Goal: Transaction & Acquisition: Purchase product/service

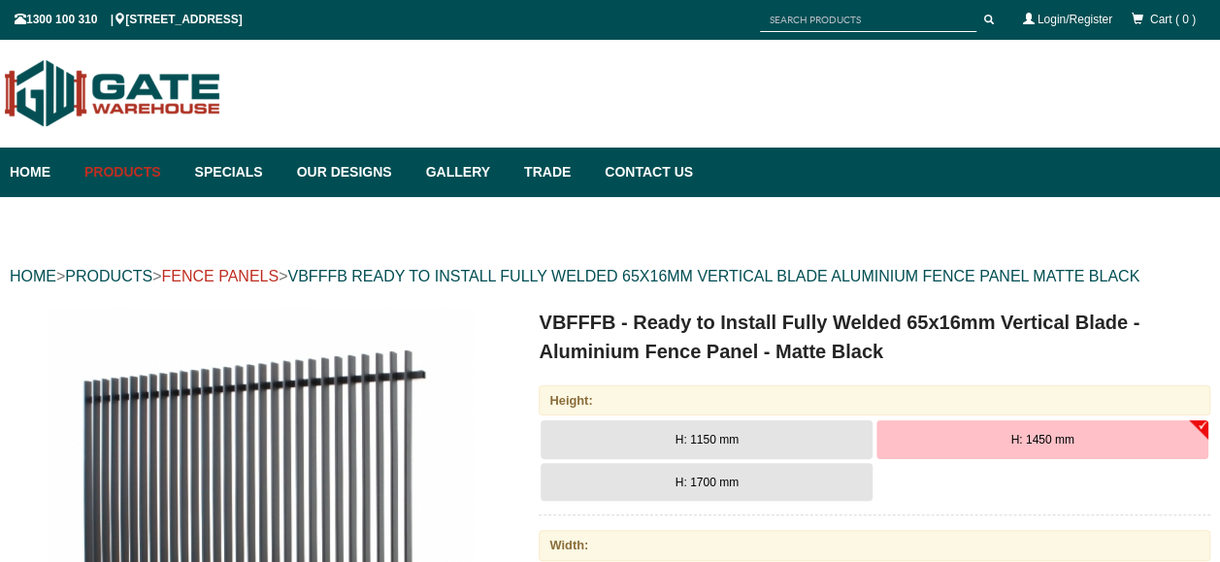
click at [250, 276] on link "FENCE PANELS" at bounding box center [219, 276] width 117 height 17
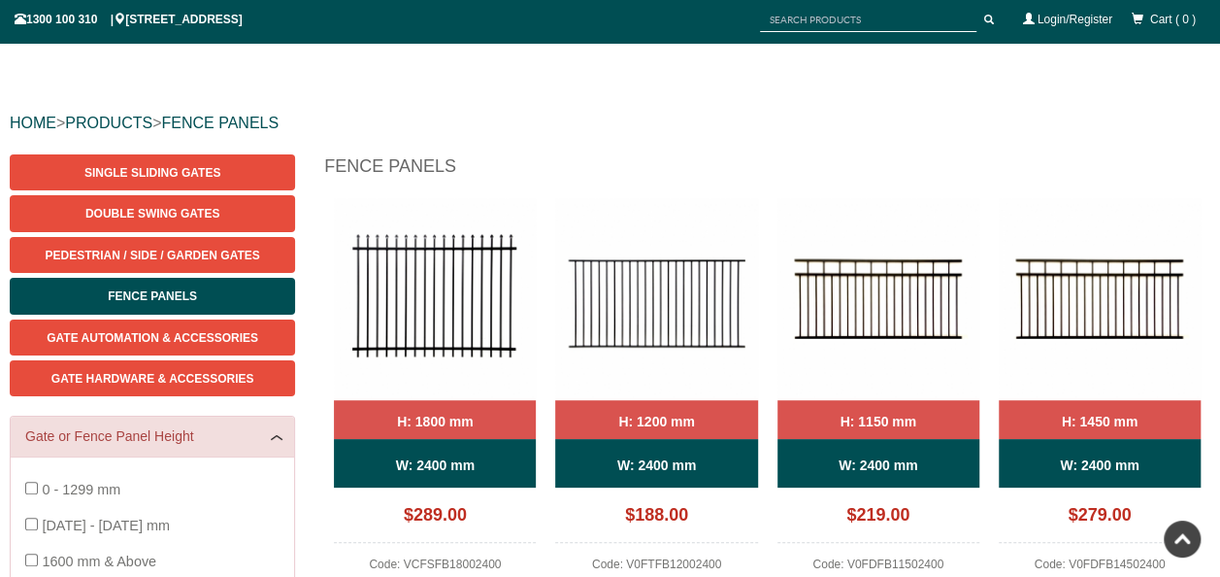
scroll to position [146, 0]
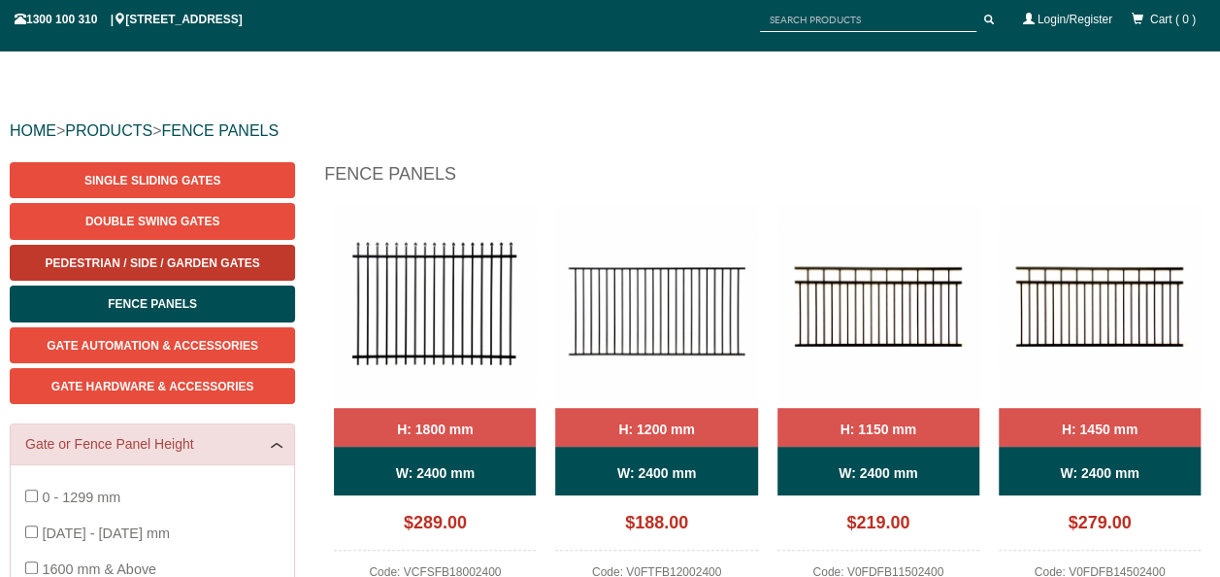
click at [205, 266] on span "Pedestrian / Side / Garden Gates" at bounding box center [153, 263] width 215 height 14
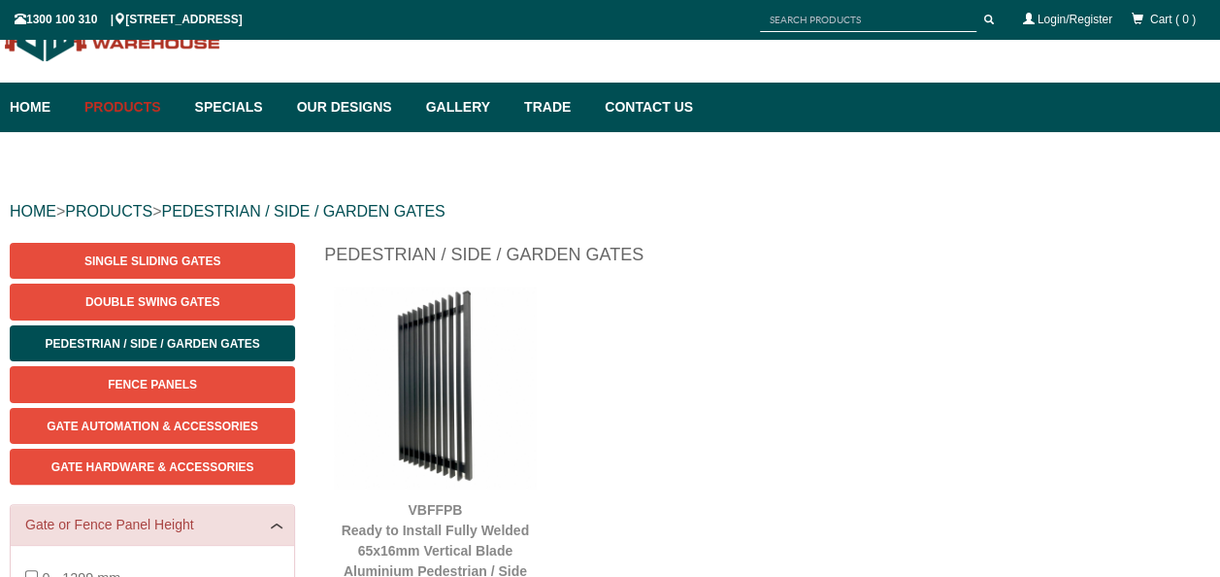
scroll to position [243, 0]
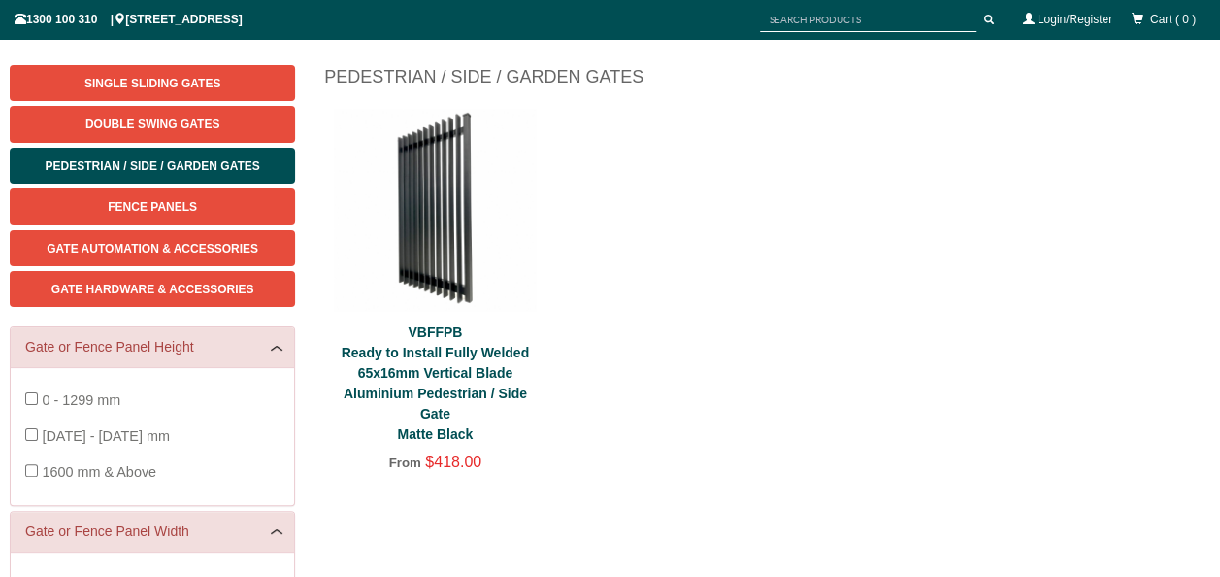
click at [462, 394] on link "VBFFPB Ready to Install Fully Welded 65x16mm Vertical Blade Aluminium Pedestria…" at bounding box center [435, 382] width 187 height 117
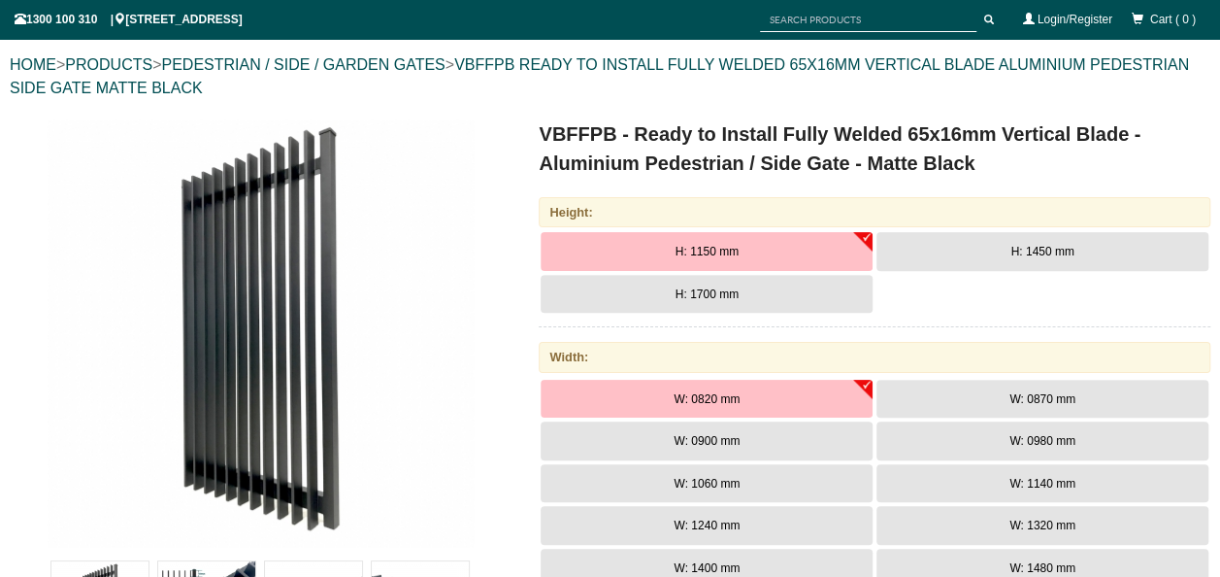
scroll to position [243, 0]
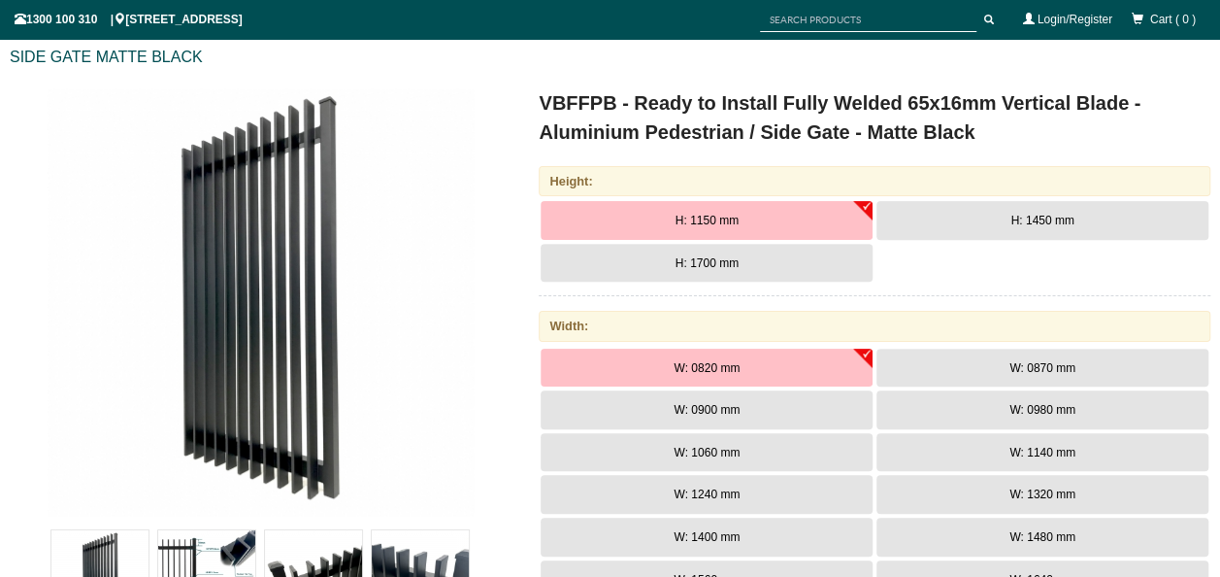
click at [1029, 217] on span "H: 1450 mm" at bounding box center [1042, 221] width 63 height 14
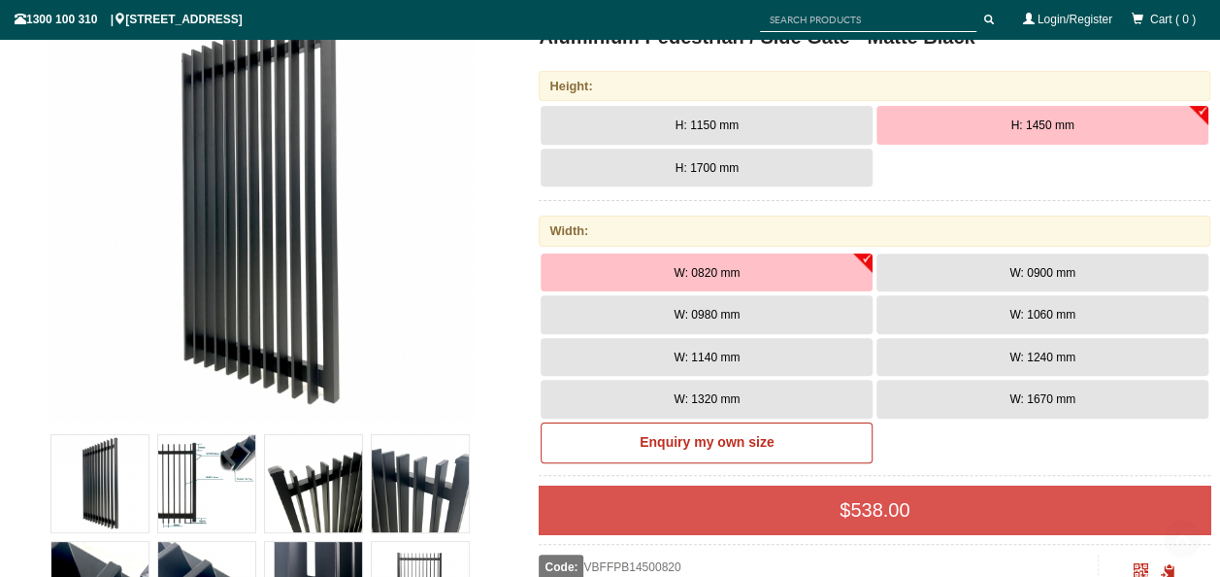
scroll to position [340, 0]
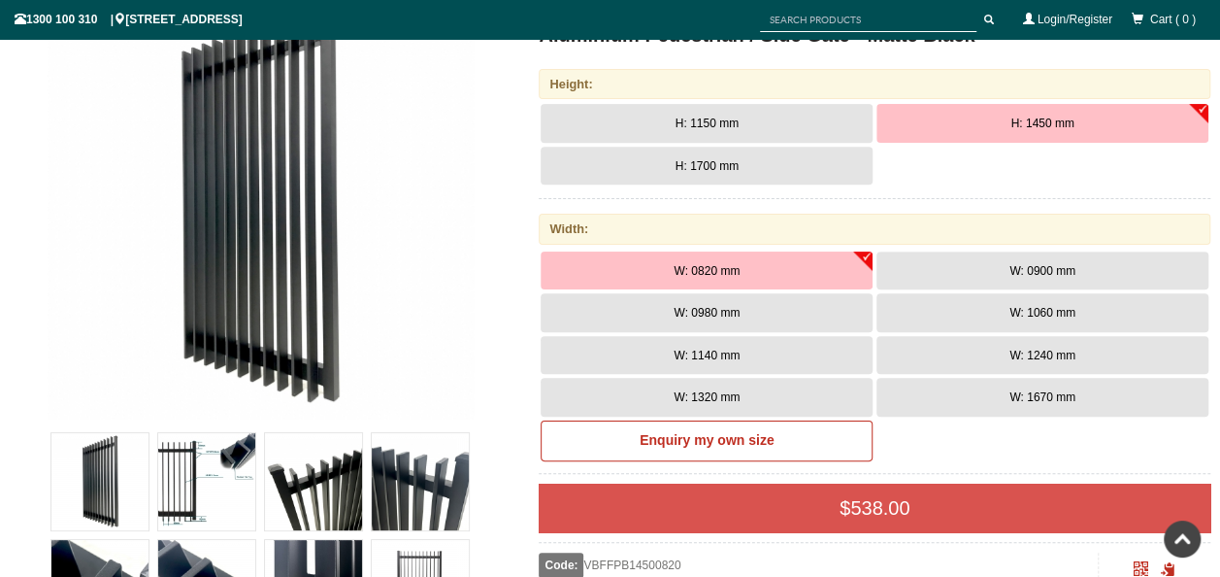
click at [1064, 395] on span "W: 1670 mm" at bounding box center [1043, 397] width 66 height 14
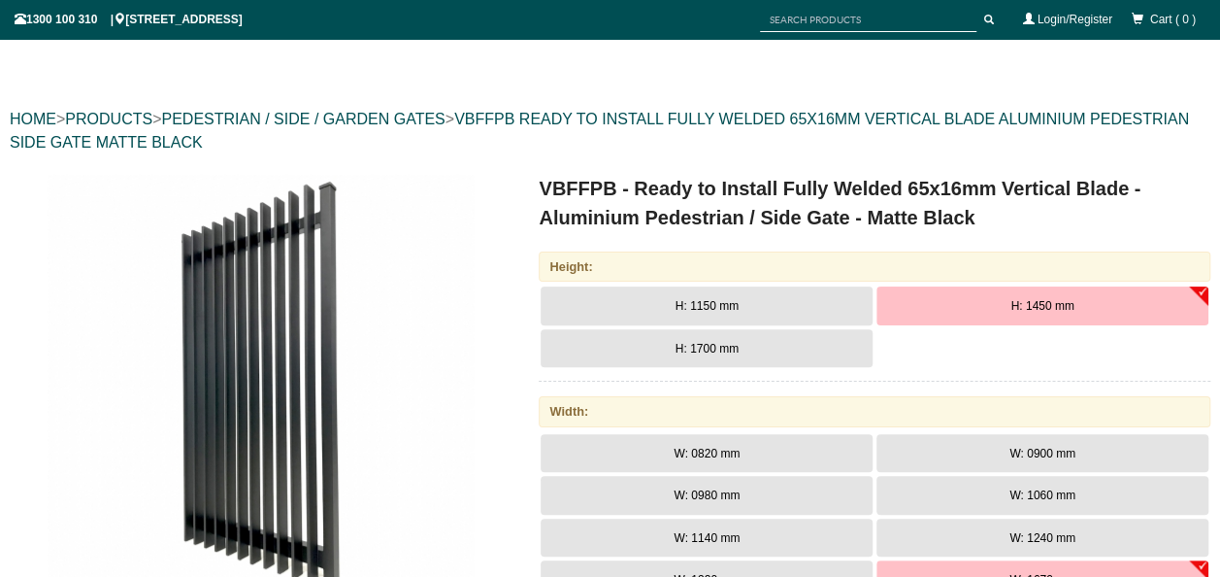
scroll to position [388, 0]
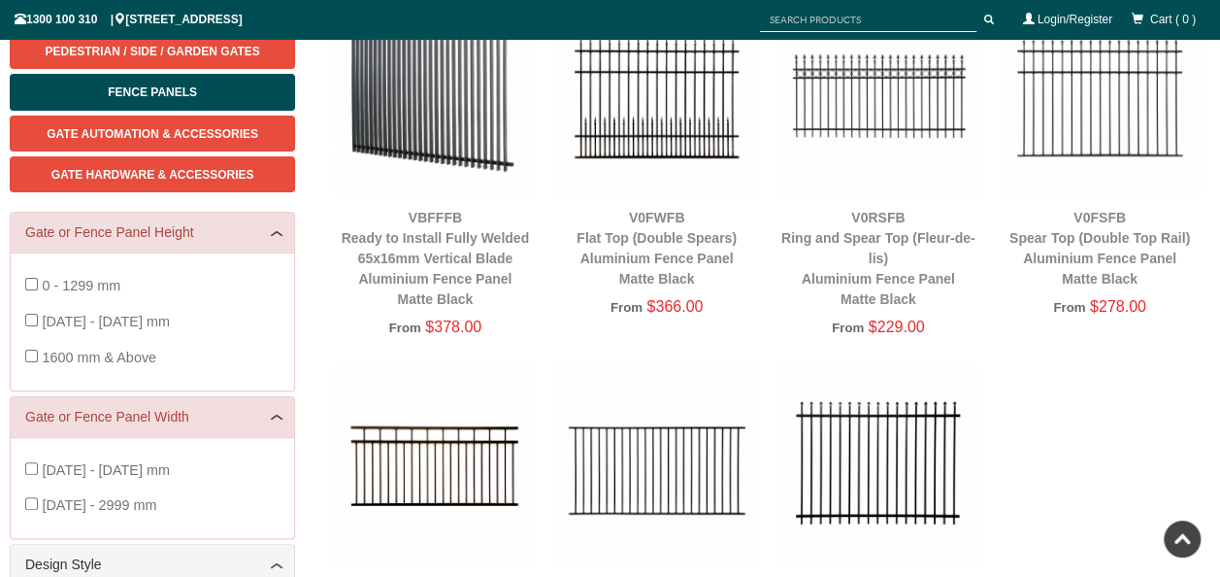
scroll to position [340, 0]
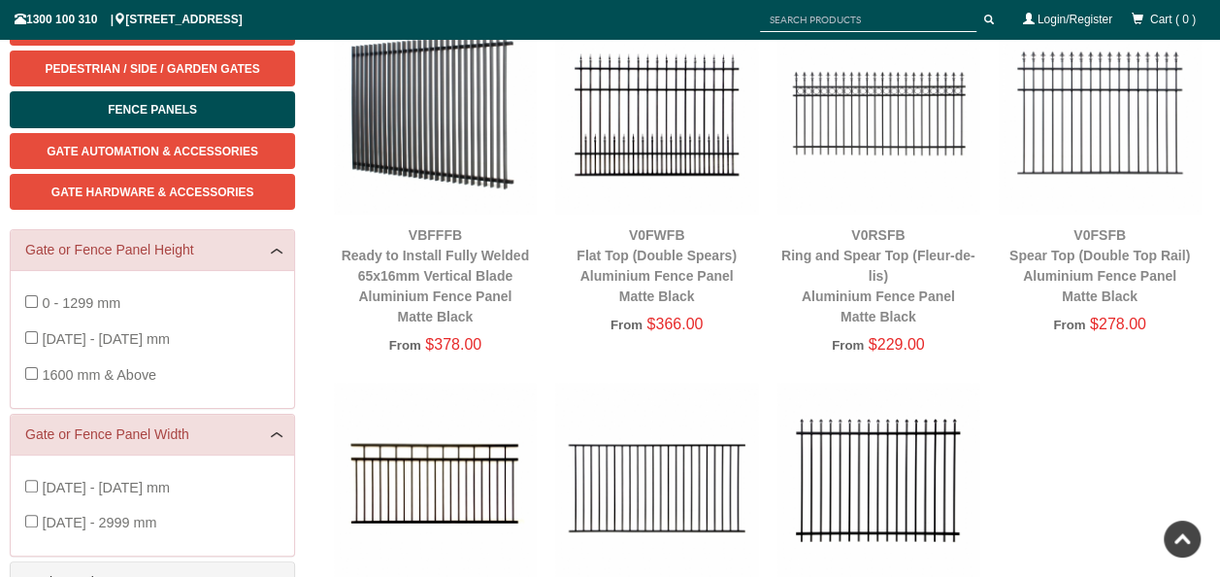
click at [456, 118] on img at bounding box center [435, 113] width 202 height 202
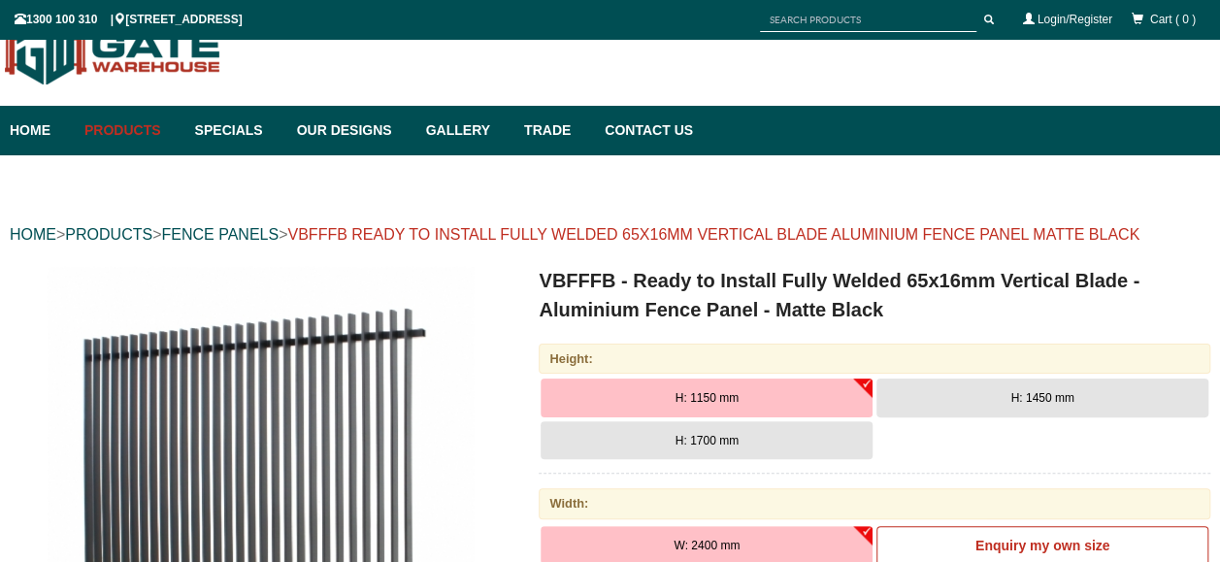
scroll to position [49, 0]
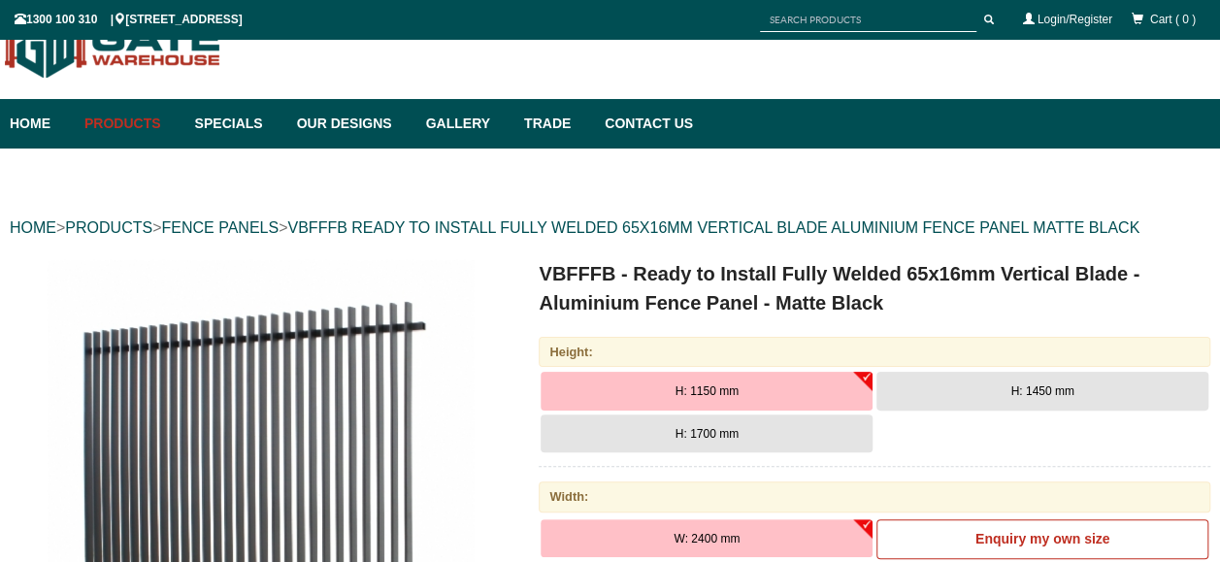
click at [1023, 393] on span "H: 1450 mm" at bounding box center [1042, 391] width 63 height 14
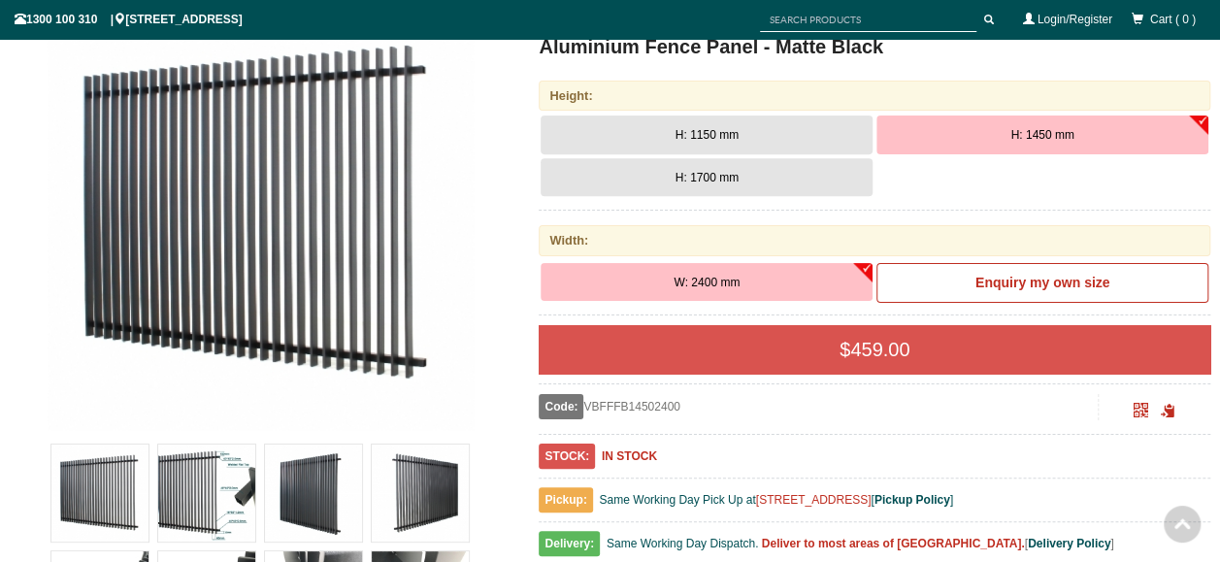
scroll to position [340, 0]
